Goal: Task Accomplishment & Management: Manage account settings

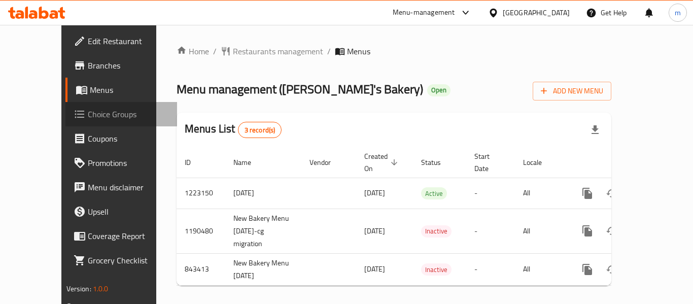
click at [88, 116] on span "Choice Groups" at bounding box center [128, 114] width 81 height 12
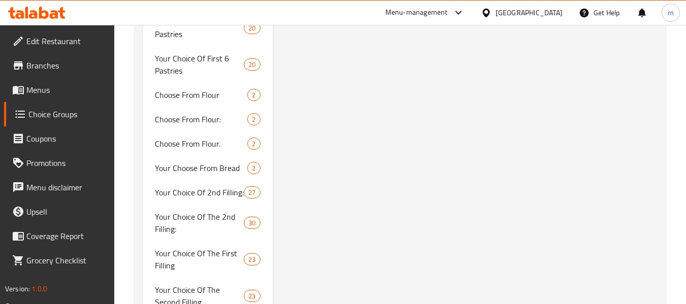
scroll to position [1794, 0]
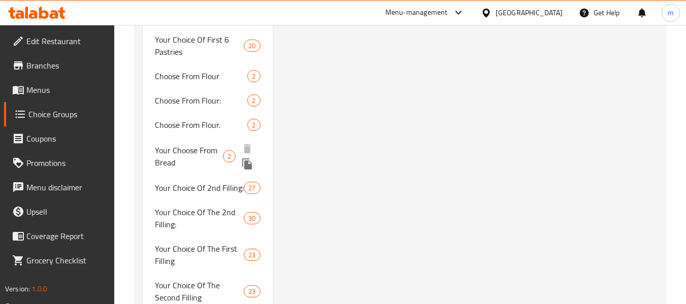
click at [181, 156] on span "Your Choose From Bread" at bounding box center [189, 156] width 68 height 24
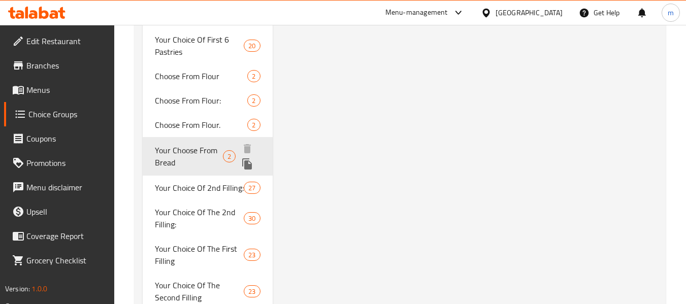
type input "Your Choose From Bread"
type input "إختيارك من خبز"
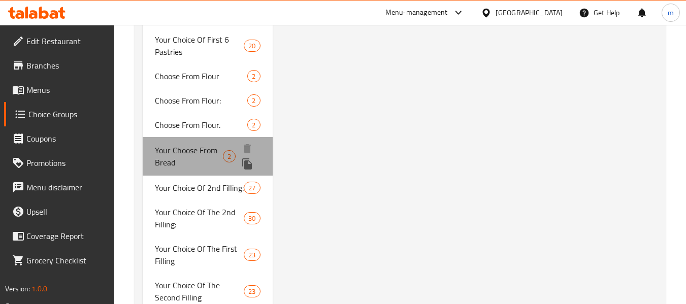
click at [185, 151] on span "Your Choose From Bread" at bounding box center [189, 156] width 68 height 24
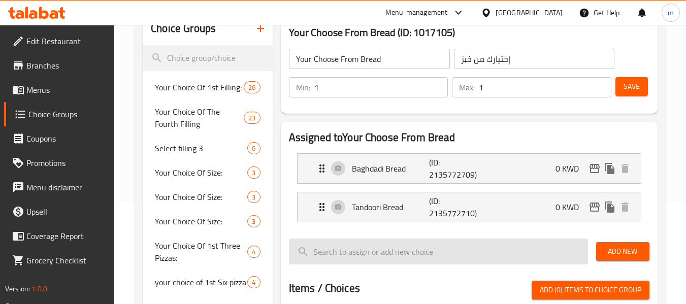
scroll to position [69, 0]
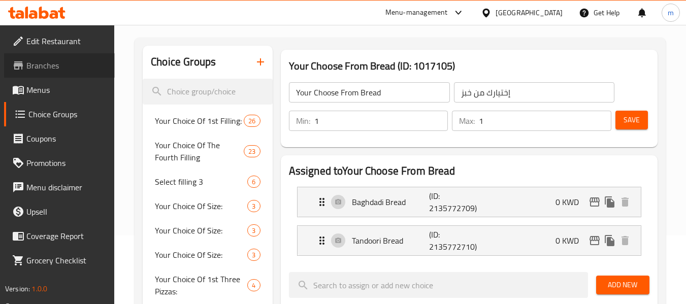
click at [41, 60] on span "Branches" at bounding box center [66, 65] width 80 height 12
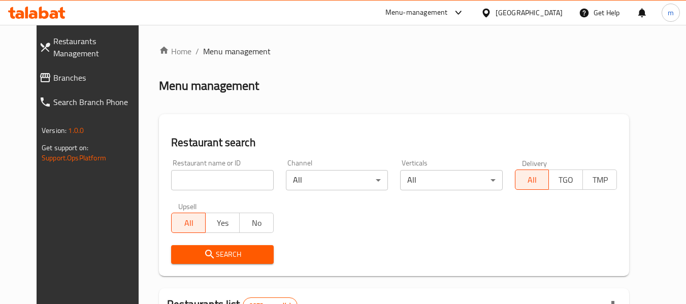
click at [55, 72] on span "Branches" at bounding box center [98, 78] width 90 height 12
